Goal: Find contact information: Find contact information

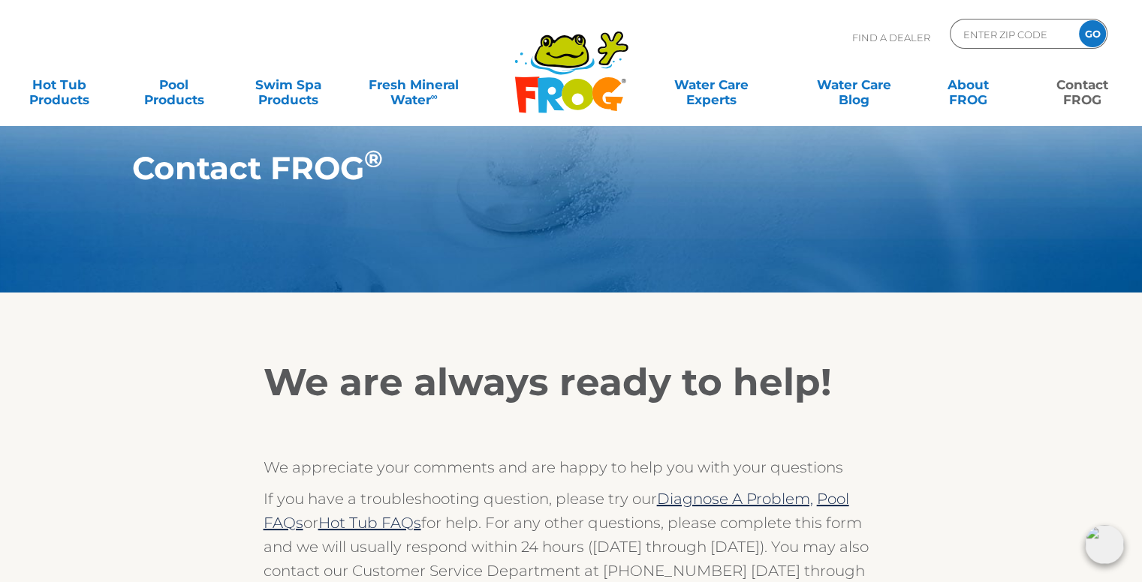
click at [1085, 90] on link "Contact FROG" at bounding box center [1082, 85] width 89 height 30
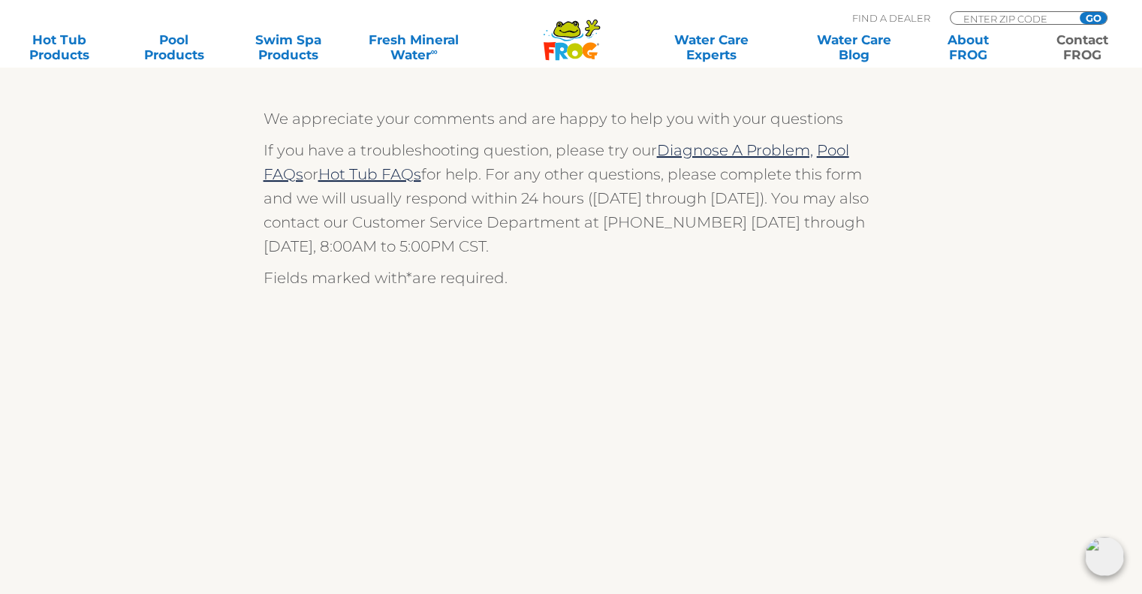
scroll to position [375, 0]
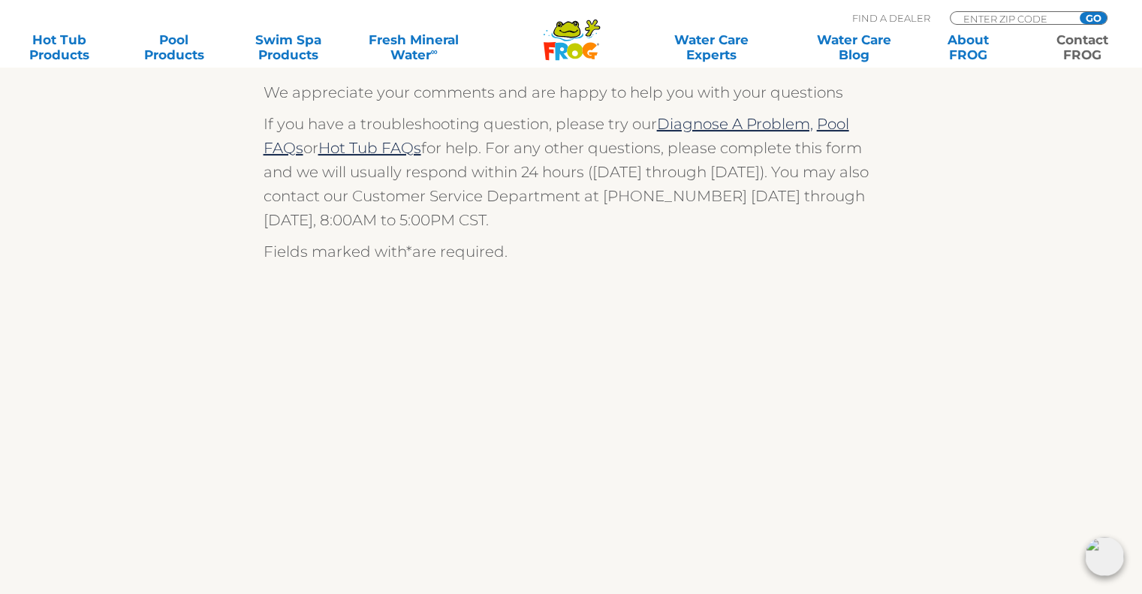
click at [1100, 551] on img at bounding box center [1104, 556] width 39 height 39
click at [1104, 558] on img at bounding box center [1104, 556] width 39 height 39
